Goal: Information Seeking & Learning: Check status

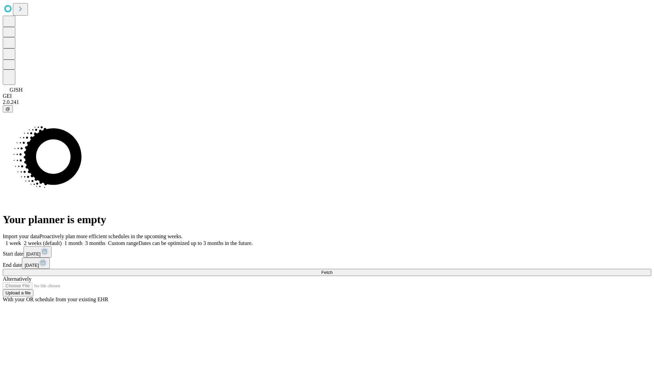
click at [332, 270] on span "Fetch" at bounding box center [326, 272] width 11 height 5
